Goal: Task Accomplishment & Management: Manage account settings

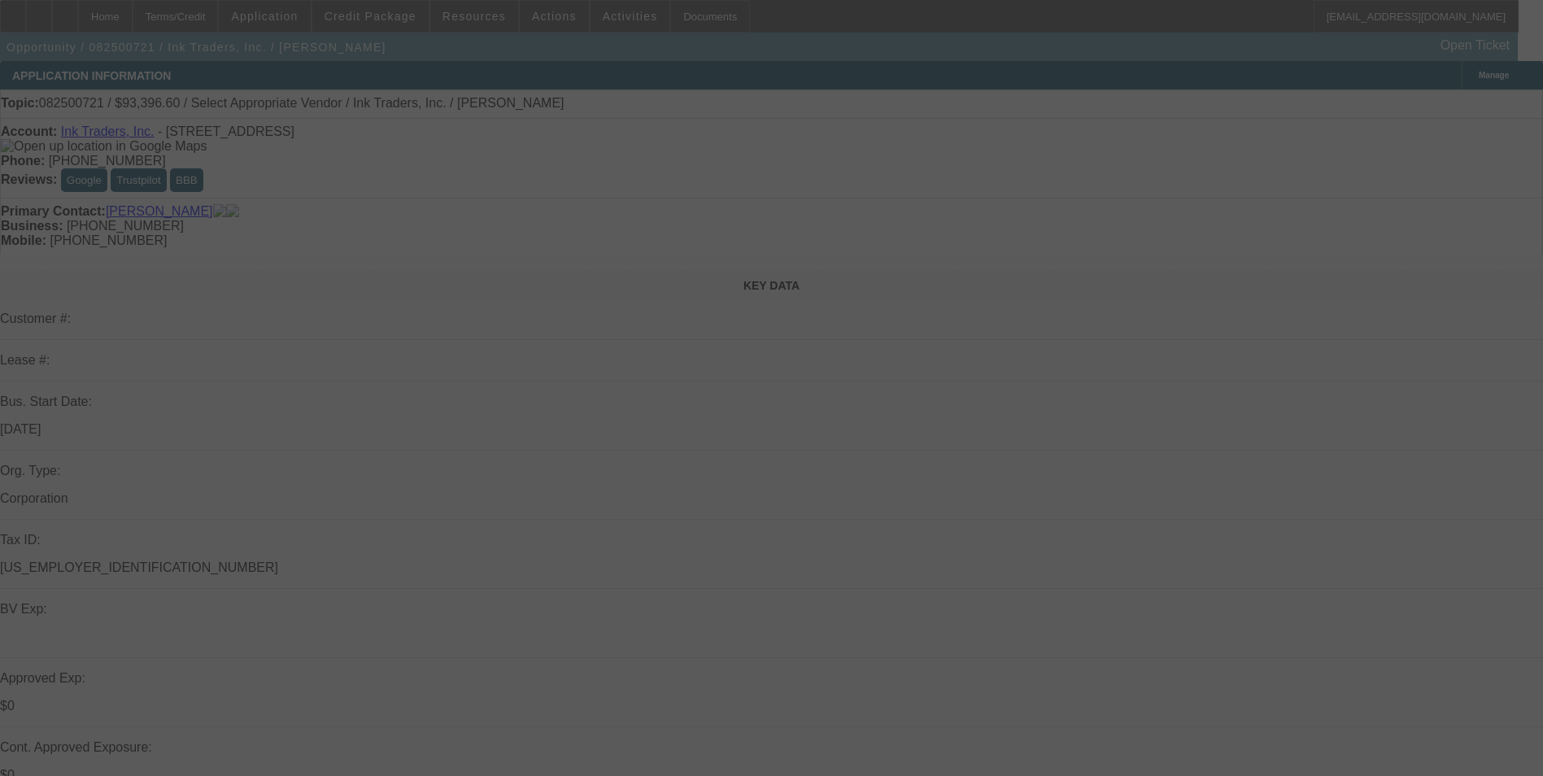
select select "0"
select select "2"
select select "0.1"
select select "4"
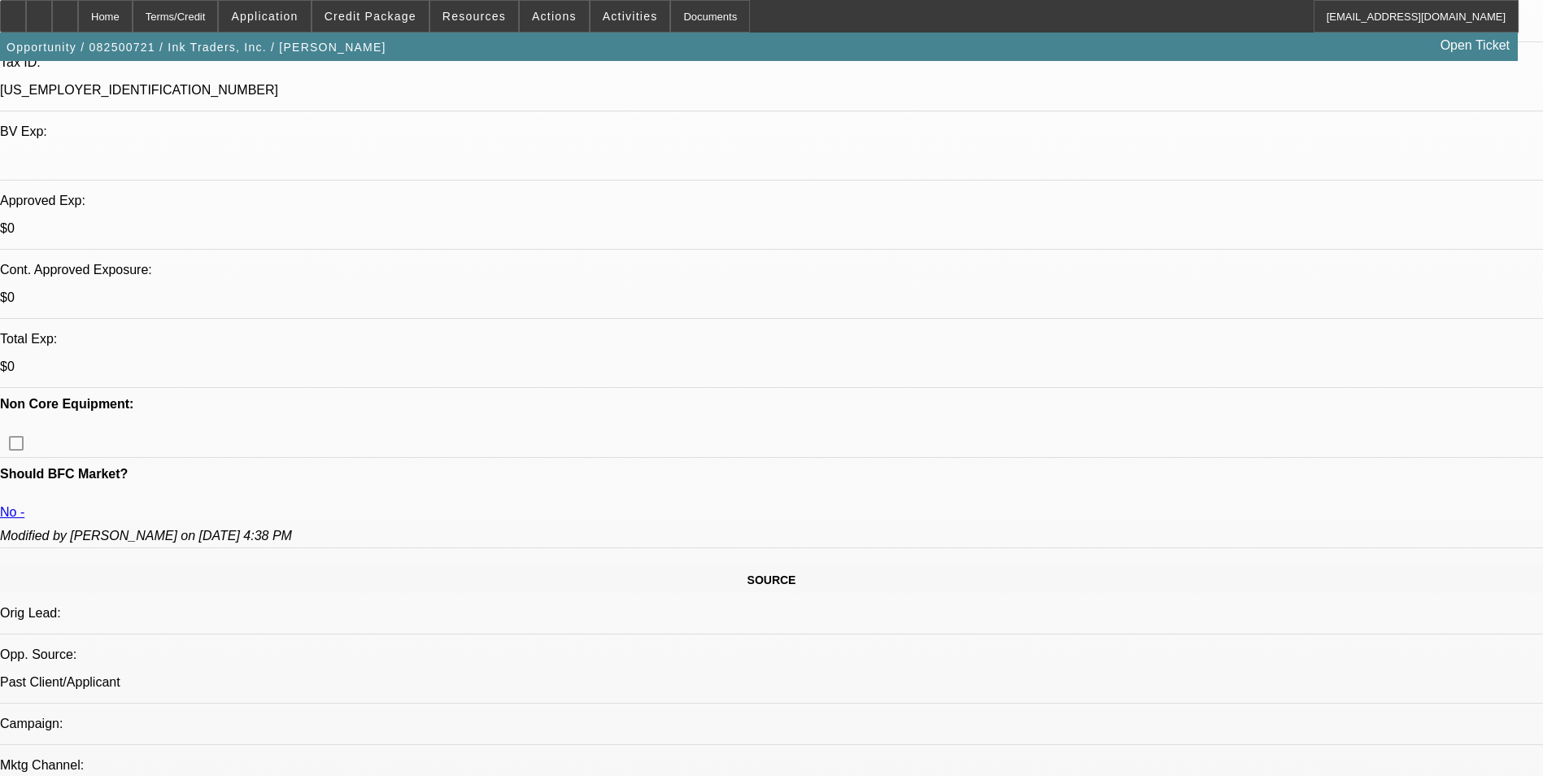
scroll to position [732, 0]
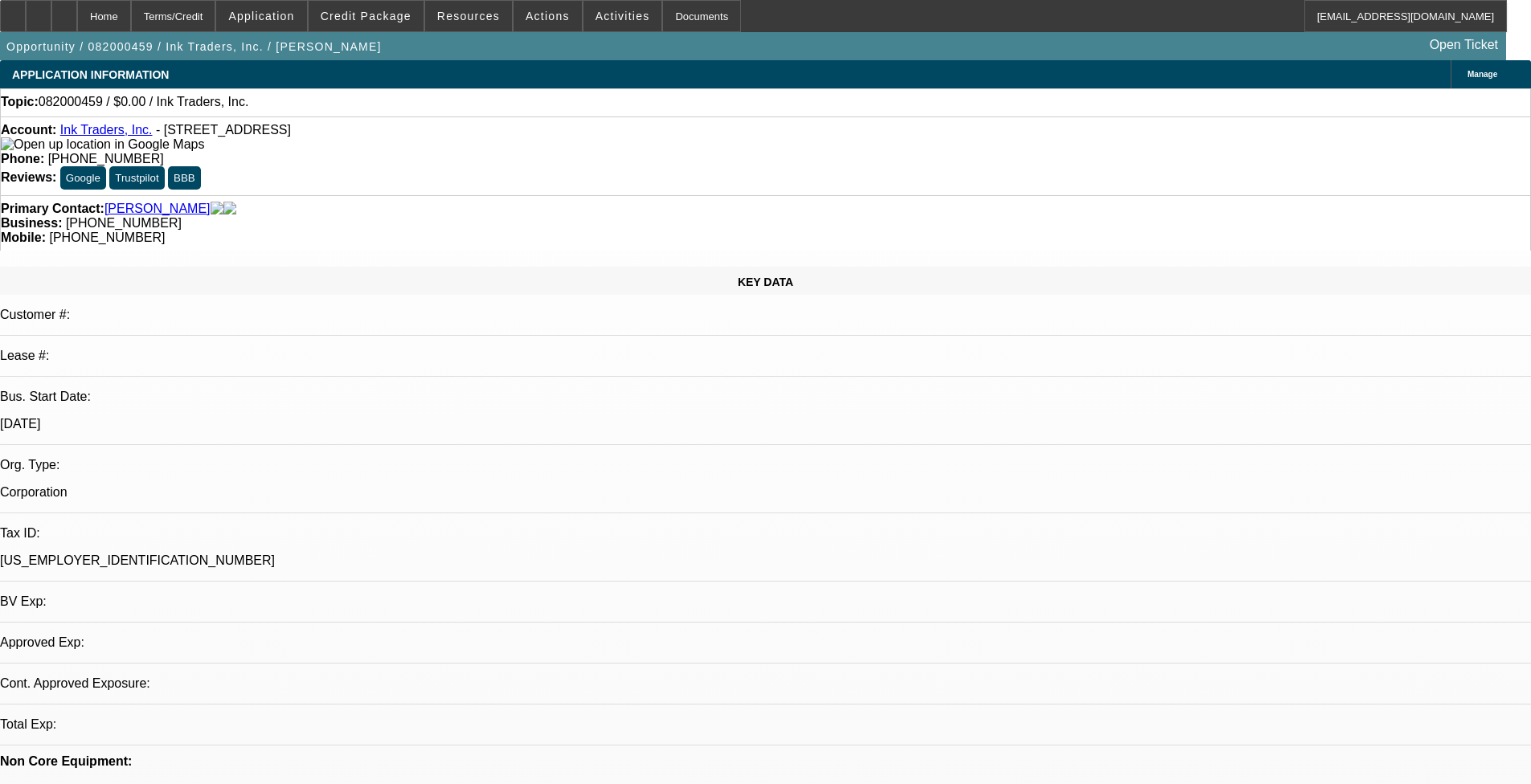
select select "0"
select select "2"
select select "0.1"
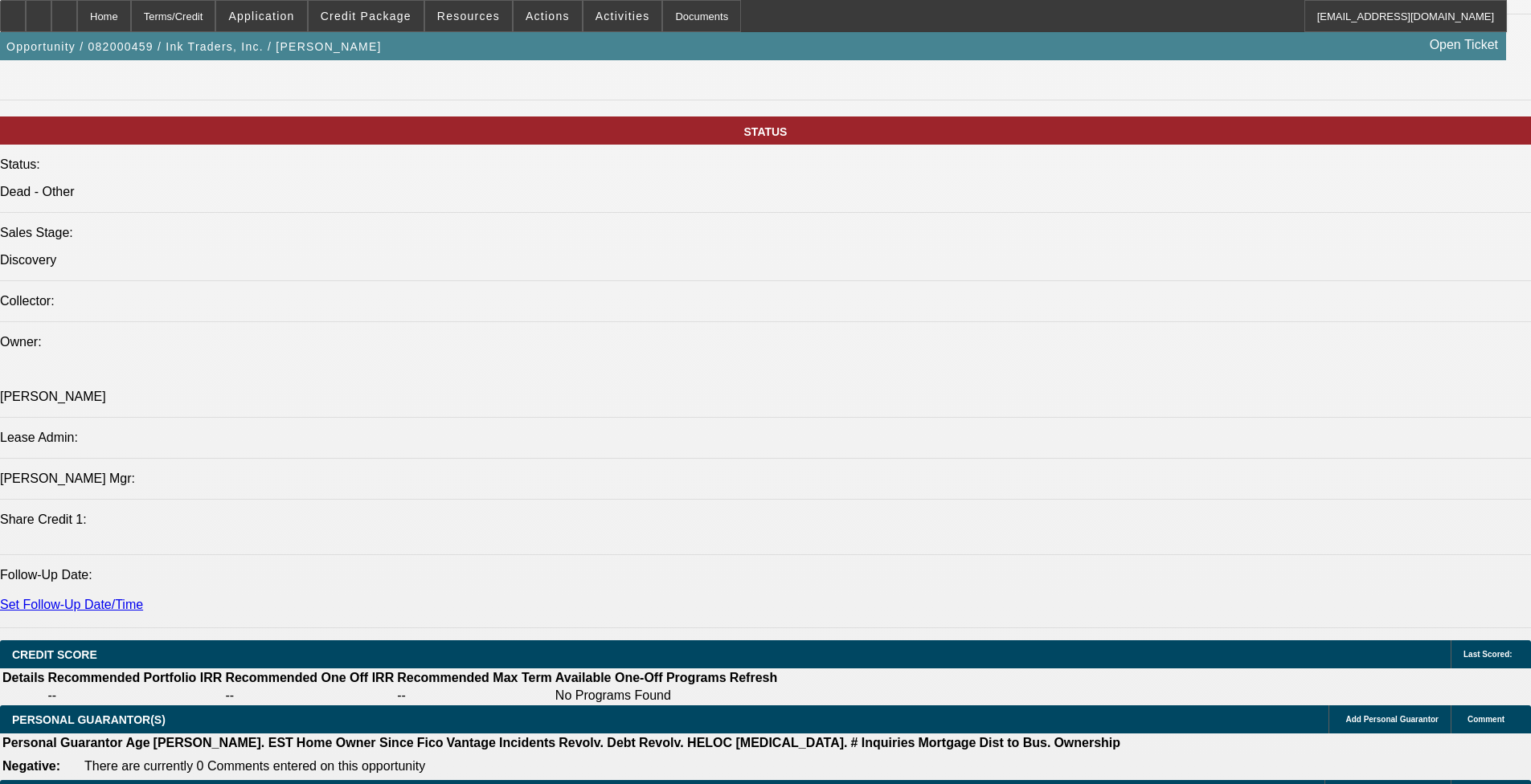
scroll to position [1686, 0]
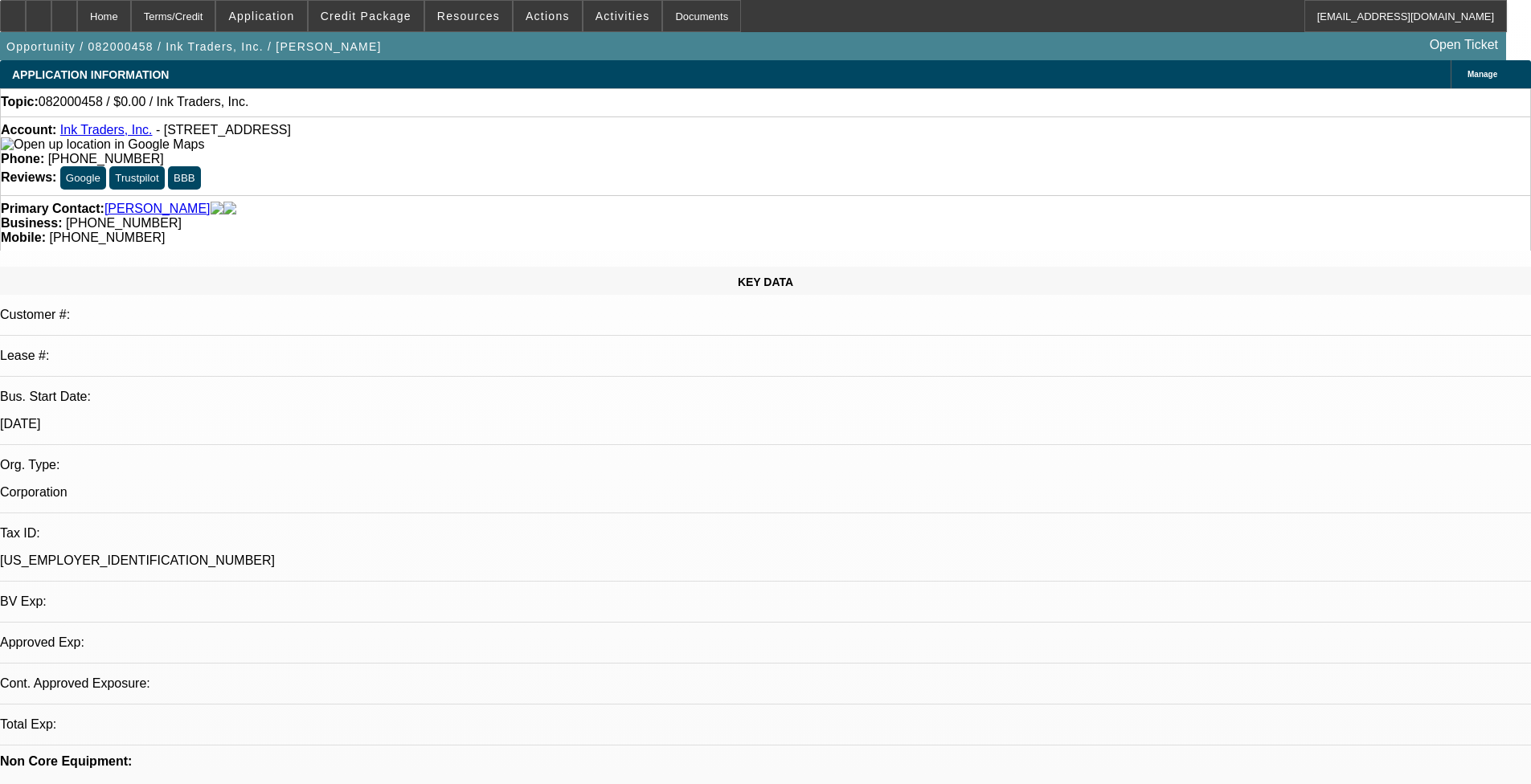
select select "0"
select select "2"
select select "0.1"
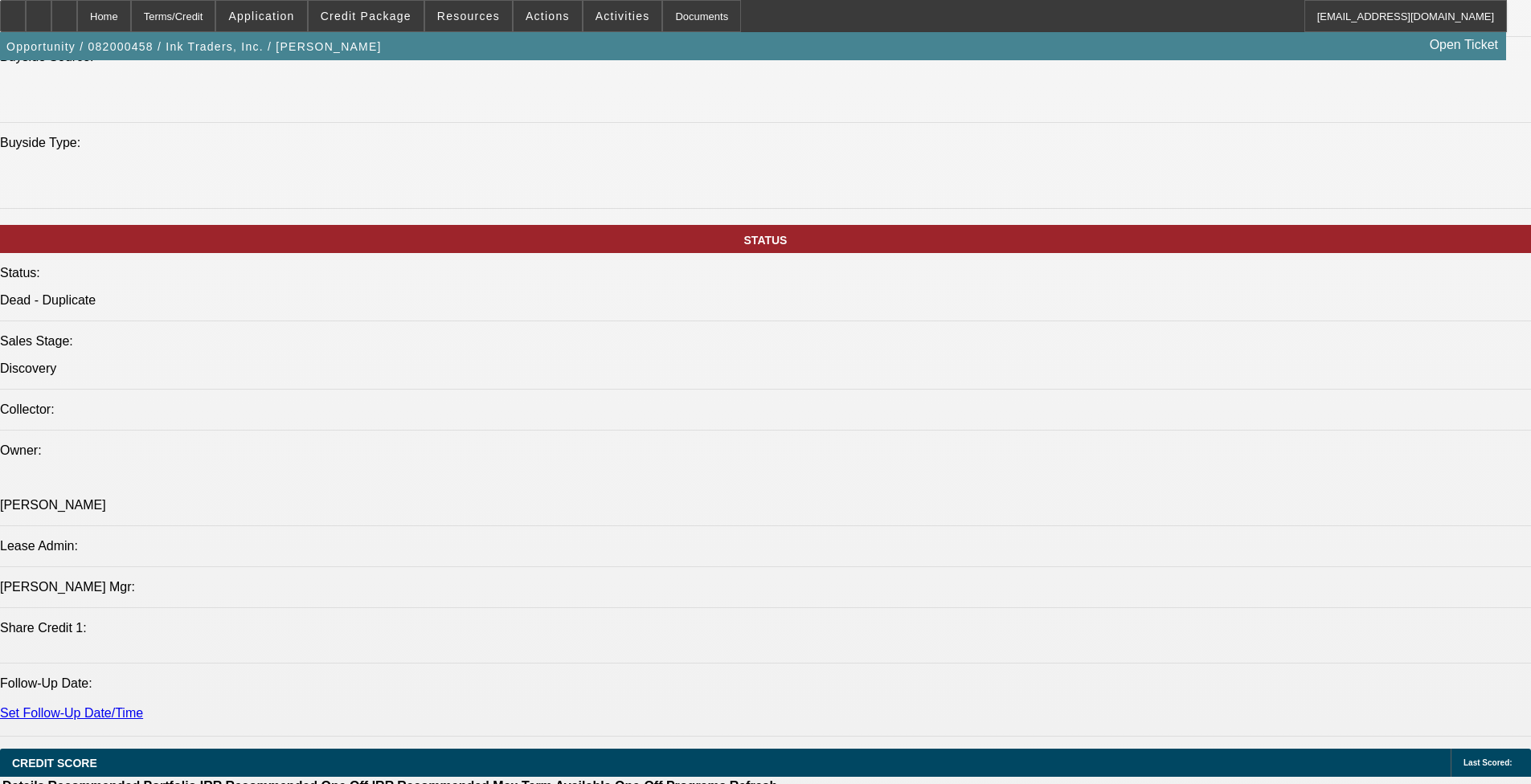
scroll to position [1767, 0]
